Goal: Information Seeking & Learning: Learn about a topic

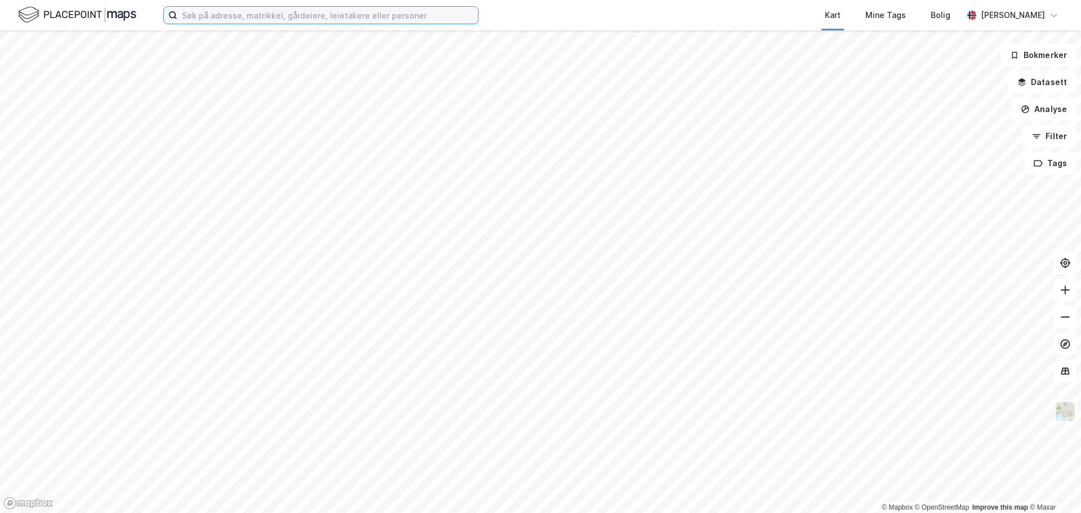
click at [324, 18] on input at bounding box center [327, 15] width 301 height 17
paste input "[PERSON_NAME]"
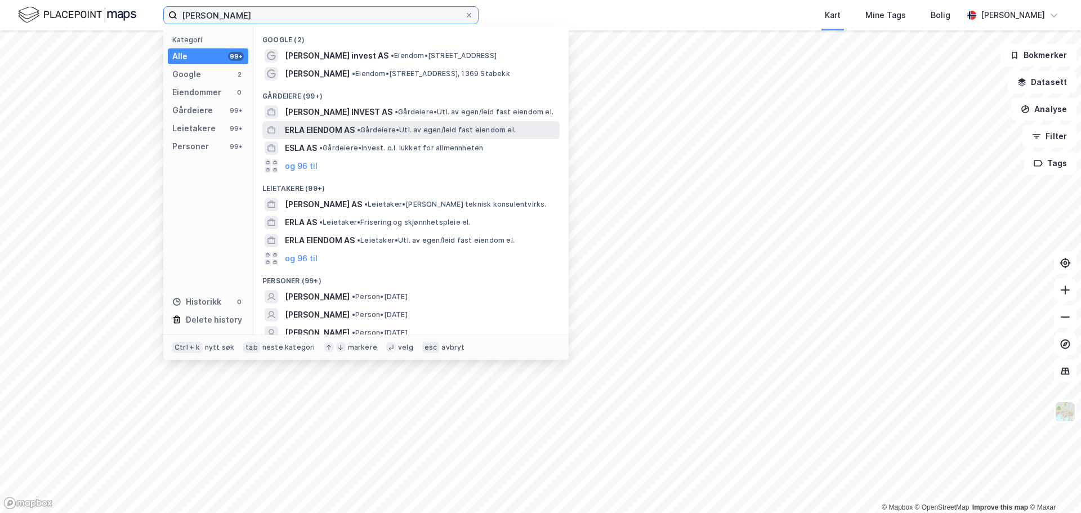
scroll to position [25, 0]
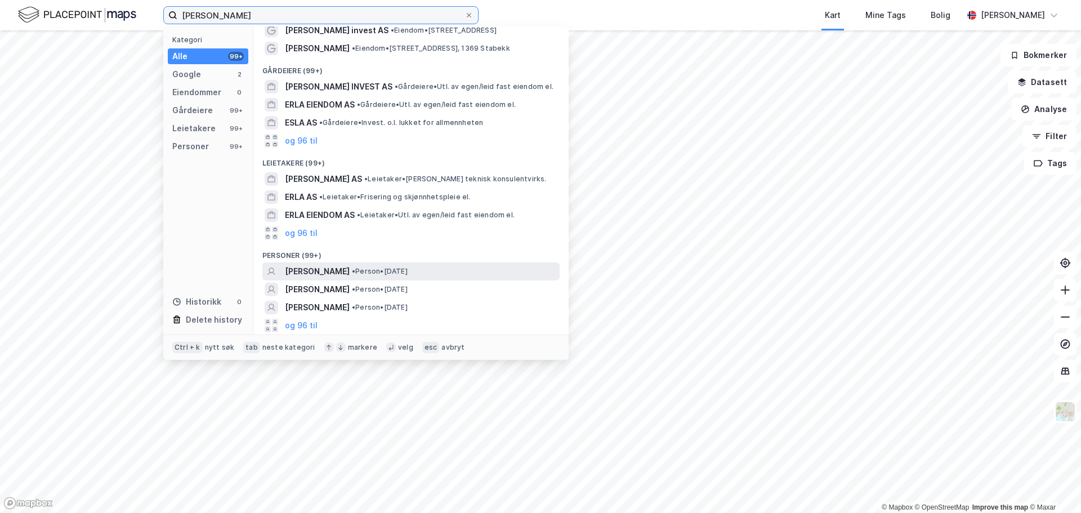
type input "[PERSON_NAME]"
click at [378, 272] on span "• Person • [DATE]" at bounding box center [380, 271] width 56 height 9
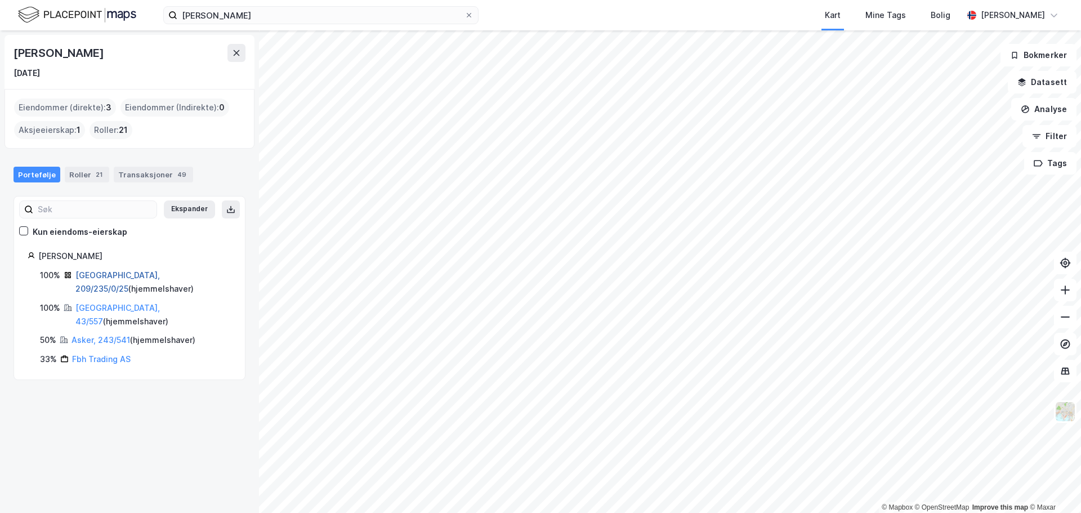
click at [108, 274] on link "[GEOGRAPHIC_DATA], 209/235/0/25" at bounding box center [117, 281] width 84 height 23
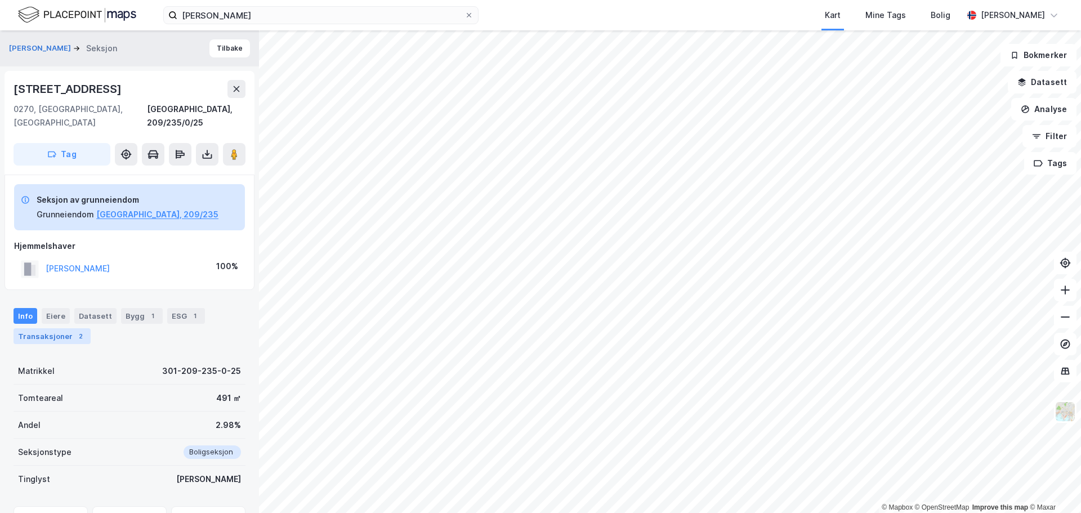
click at [65, 328] on div "Transaksjoner 2" at bounding box center [52, 336] width 77 height 16
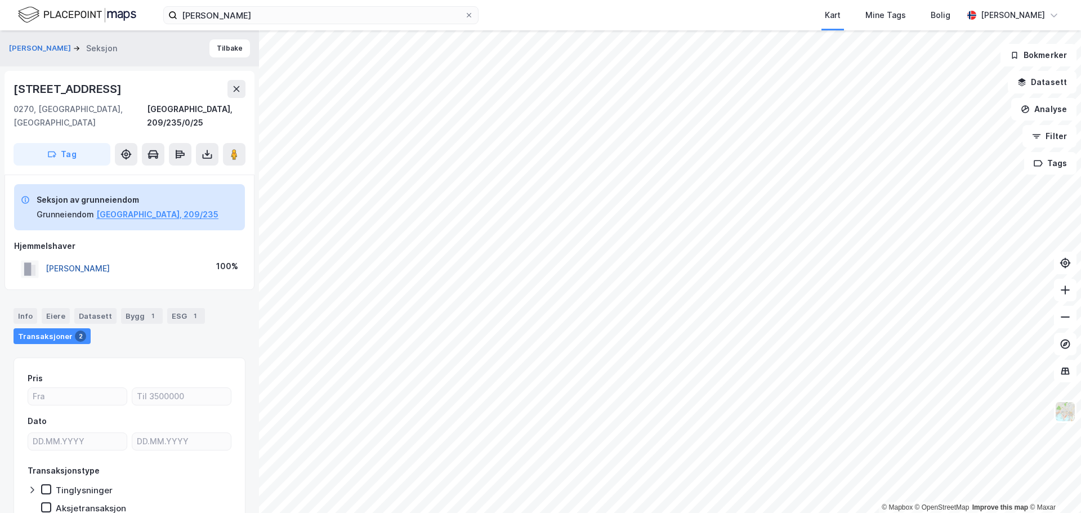
click at [0, 0] on button "[PERSON_NAME]" at bounding box center [0, 0] width 0 height 0
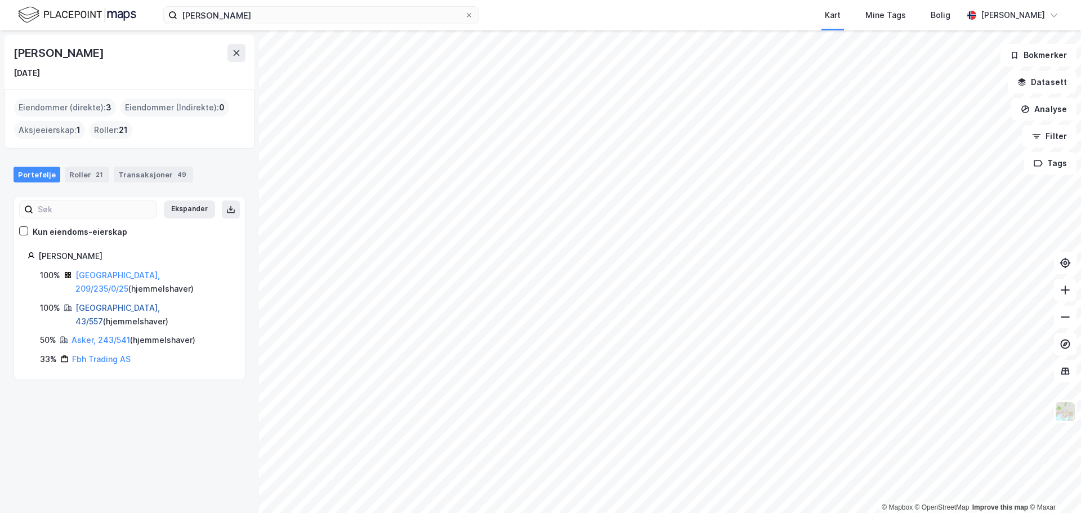
click at [93, 303] on link "[GEOGRAPHIC_DATA], 43/557" at bounding box center [117, 314] width 84 height 23
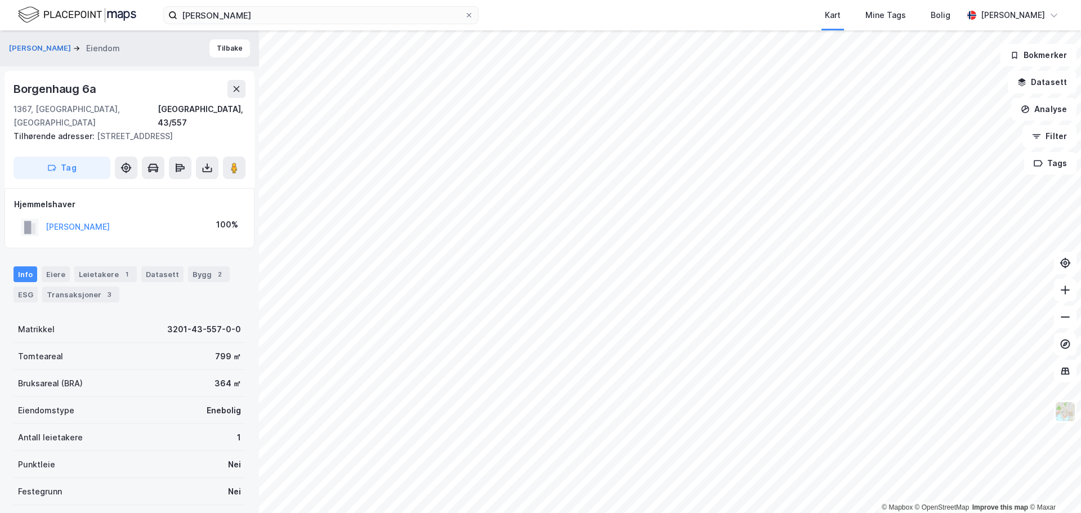
scroll to position [3, 0]
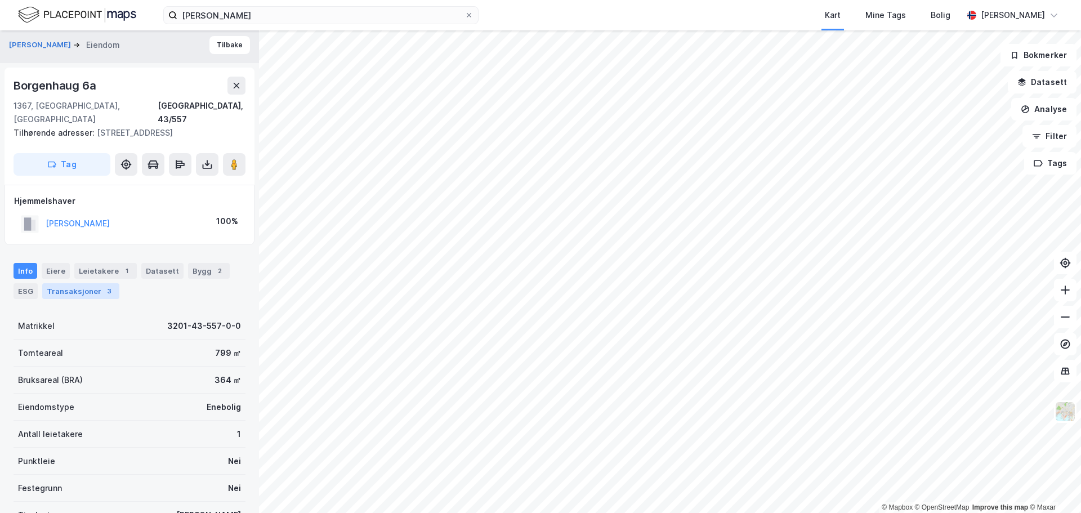
click at [90, 283] on div "Transaksjoner 3" at bounding box center [80, 291] width 77 height 16
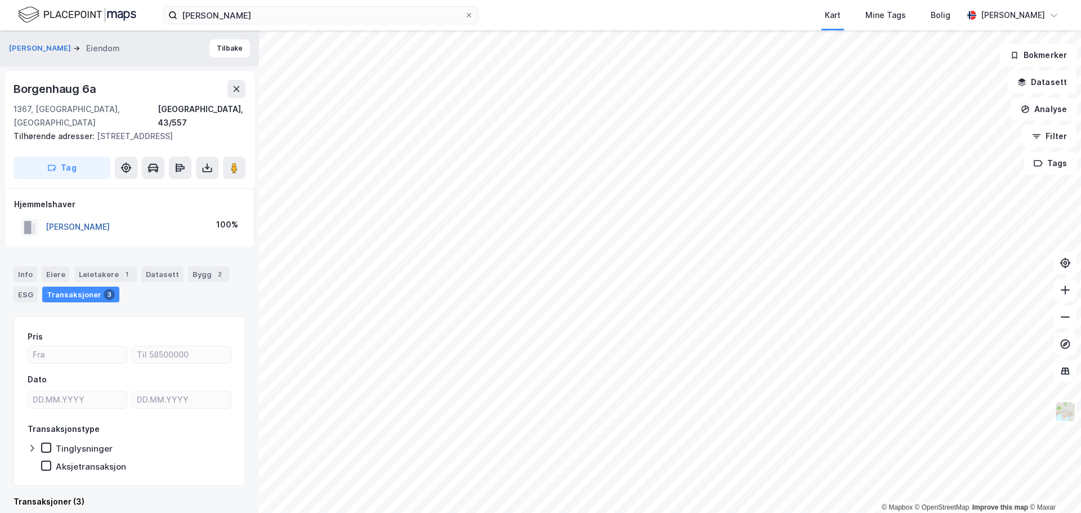
click at [0, 0] on button "[PERSON_NAME]" at bounding box center [0, 0] width 0 height 0
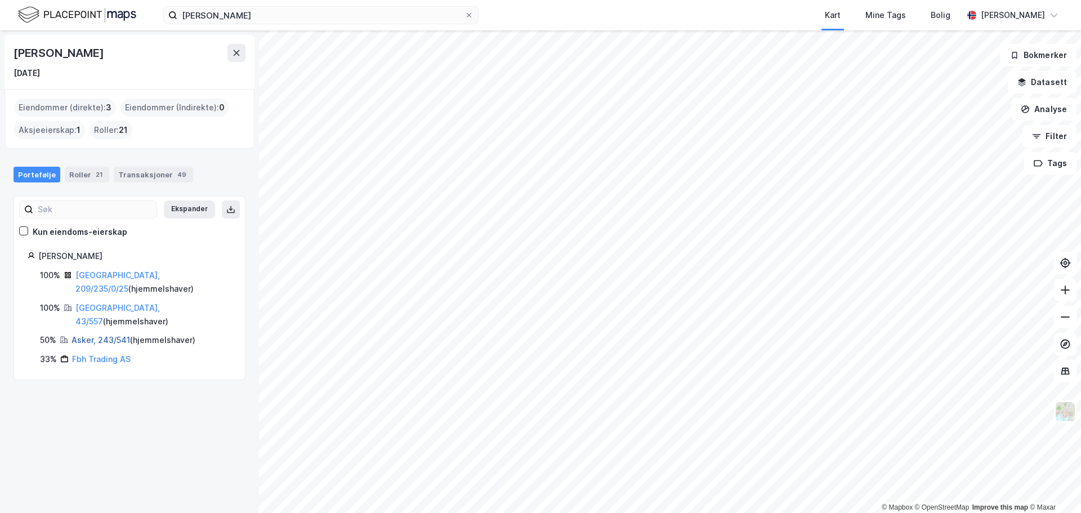
click at [97, 335] on link "Asker, 243/541" at bounding box center [100, 340] width 59 height 10
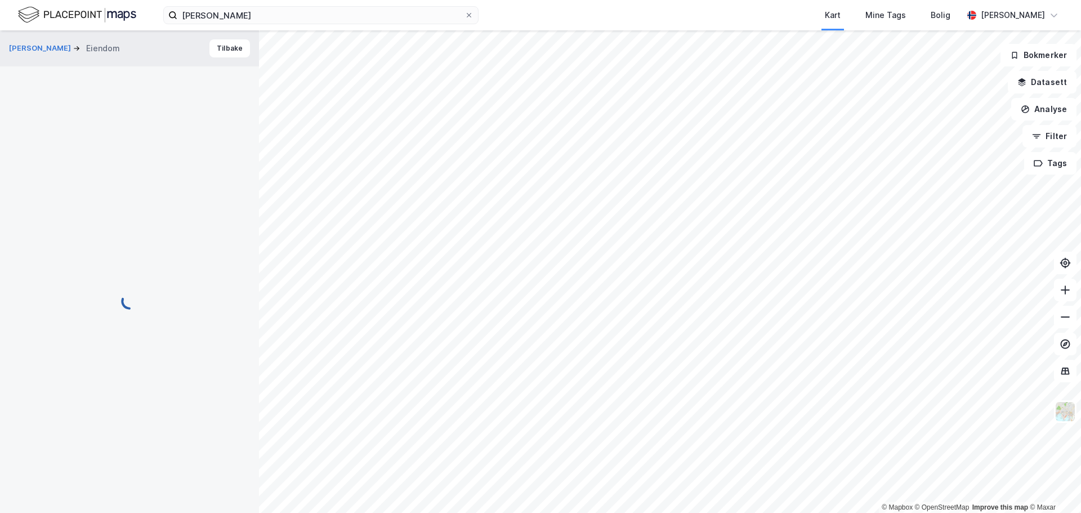
scroll to position [2, 0]
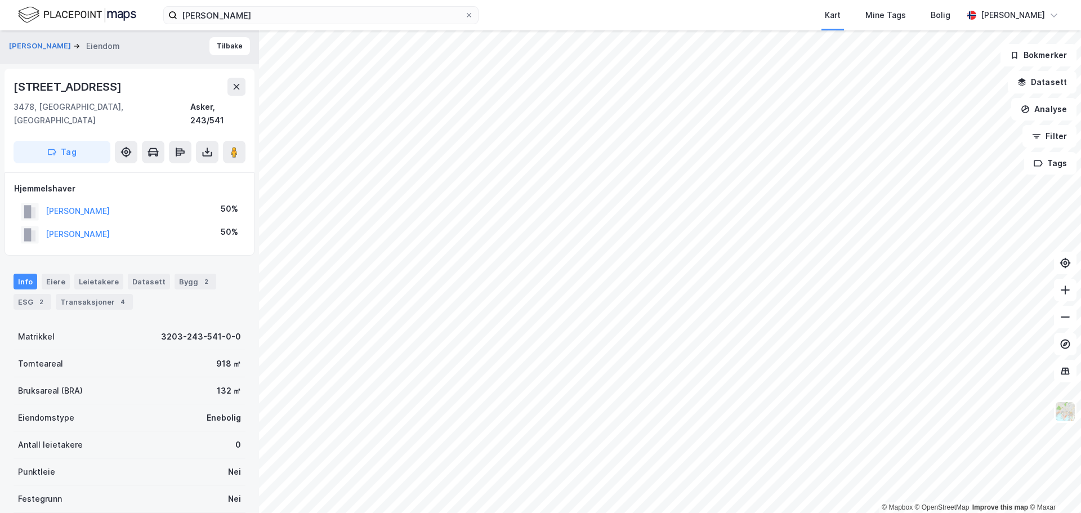
drag, startPoint x: 150, startPoint y: 194, endPoint x: 24, endPoint y: 194, distance: 126.1
click at [24, 200] on div "[PERSON_NAME] 50%" at bounding box center [129, 211] width 231 height 23
copy button "[PERSON_NAME]"
click at [0, 0] on button "[PERSON_NAME]" at bounding box center [0, 0] width 0 height 0
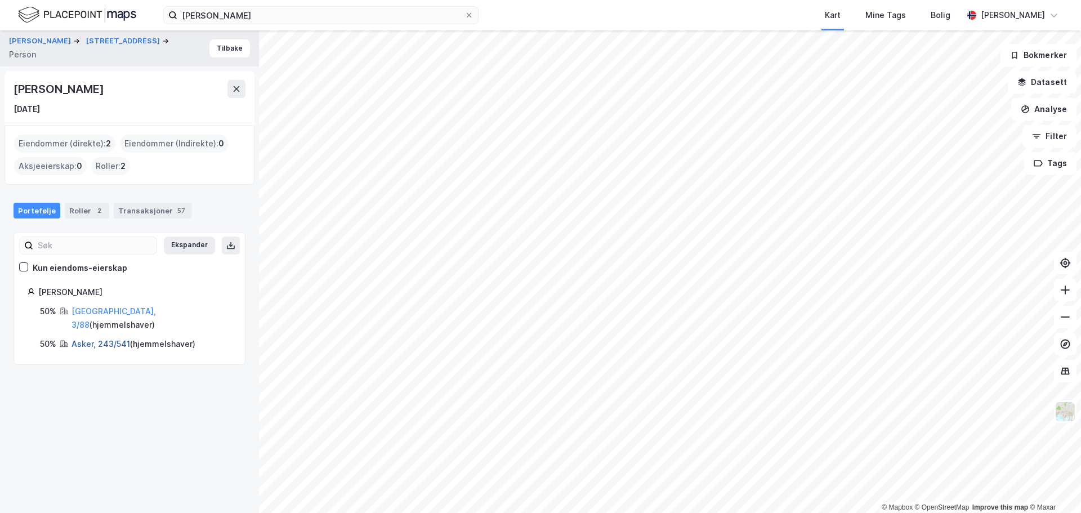
click at [89, 339] on link "Asker, 243/541" at bounding box center [100, 344] width 59 height 10
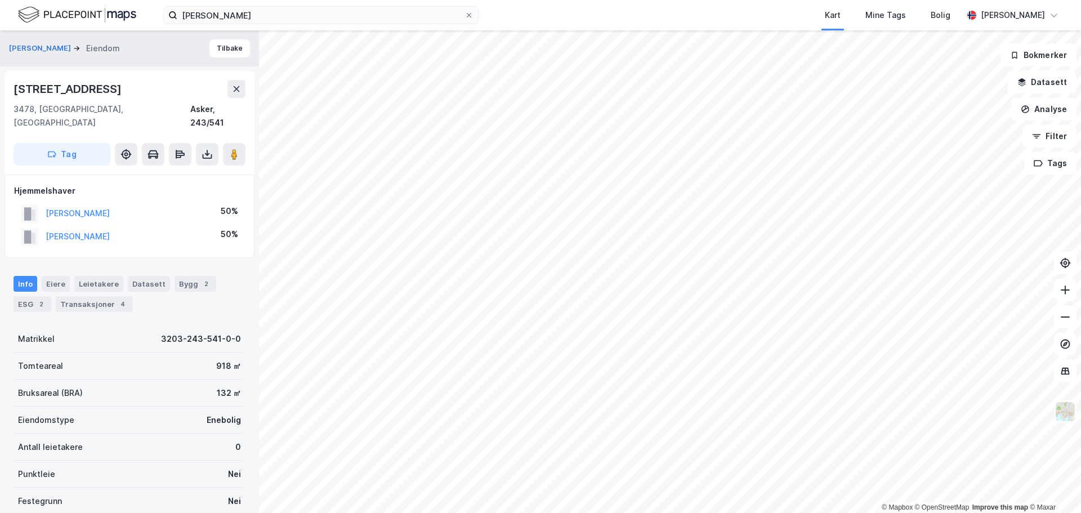
scroll to position [2, 0]
click at [0, 0] on button "[PERSON_NAME]" at bounding box center [0, 0] width 0 height 0
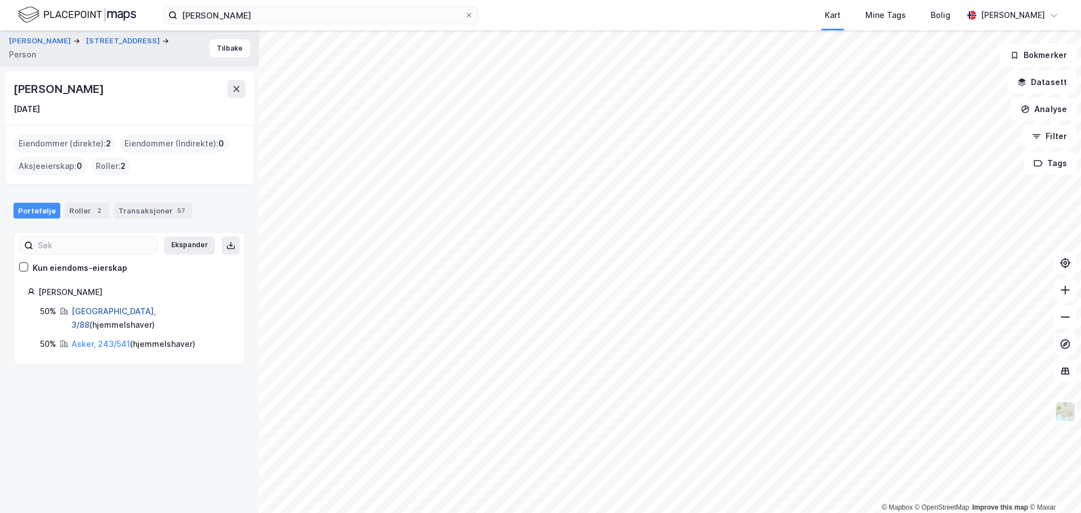
click at [87, 310] on link "[GEOGRAPHIC_DATA], 3/88" at bounding box center [113, 317] width 84 height 23
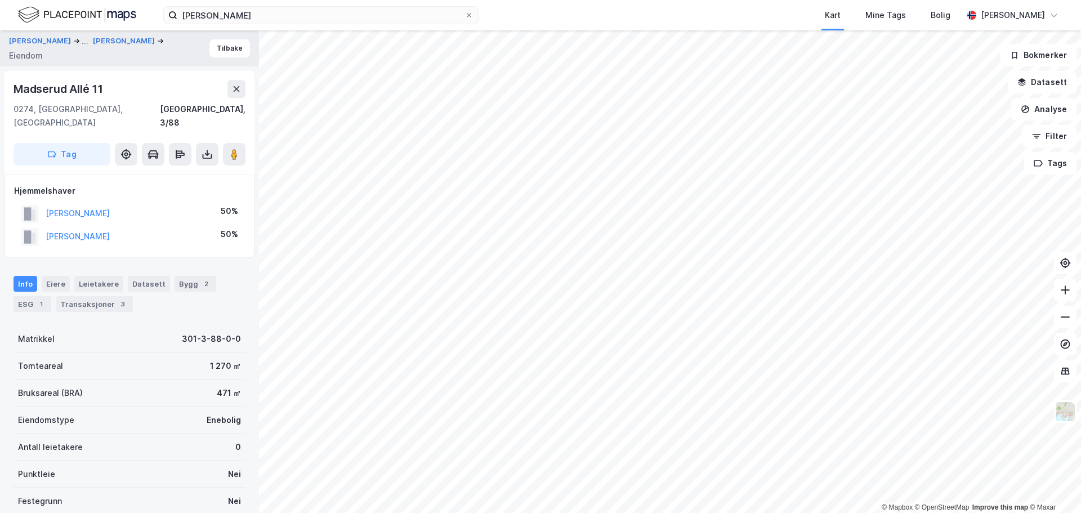
scroll to position [2, 0]
